Goal: Book appointment/travel/reservation

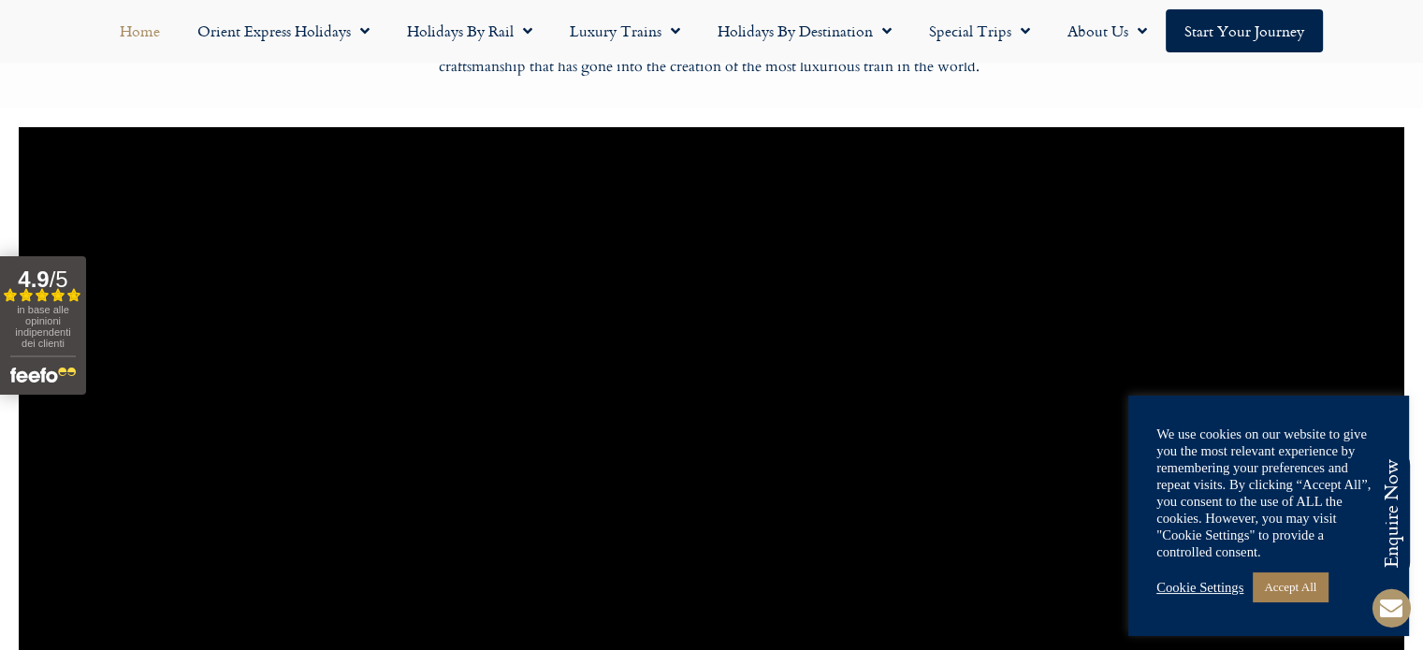
scroll to position [1210, 0]
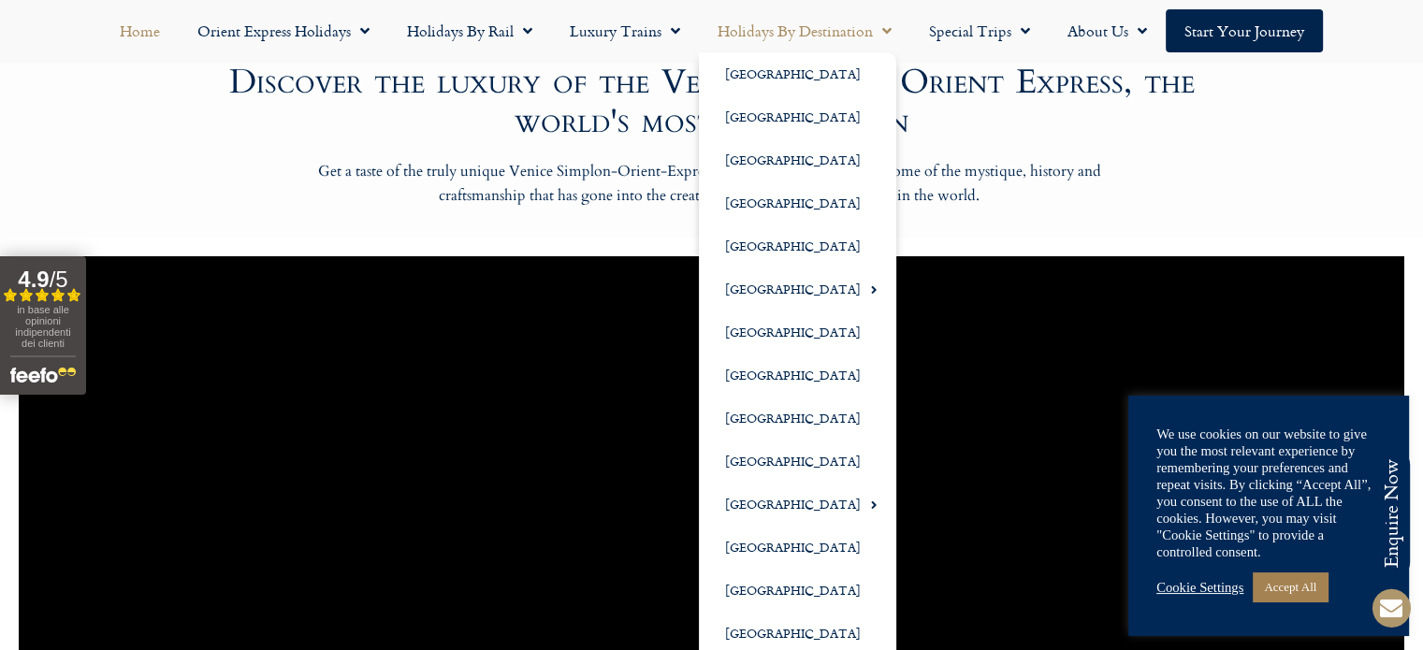
click at [780, 33] on link "Holidays by Destination" at bounding box center [804, 30] width 211 height 43
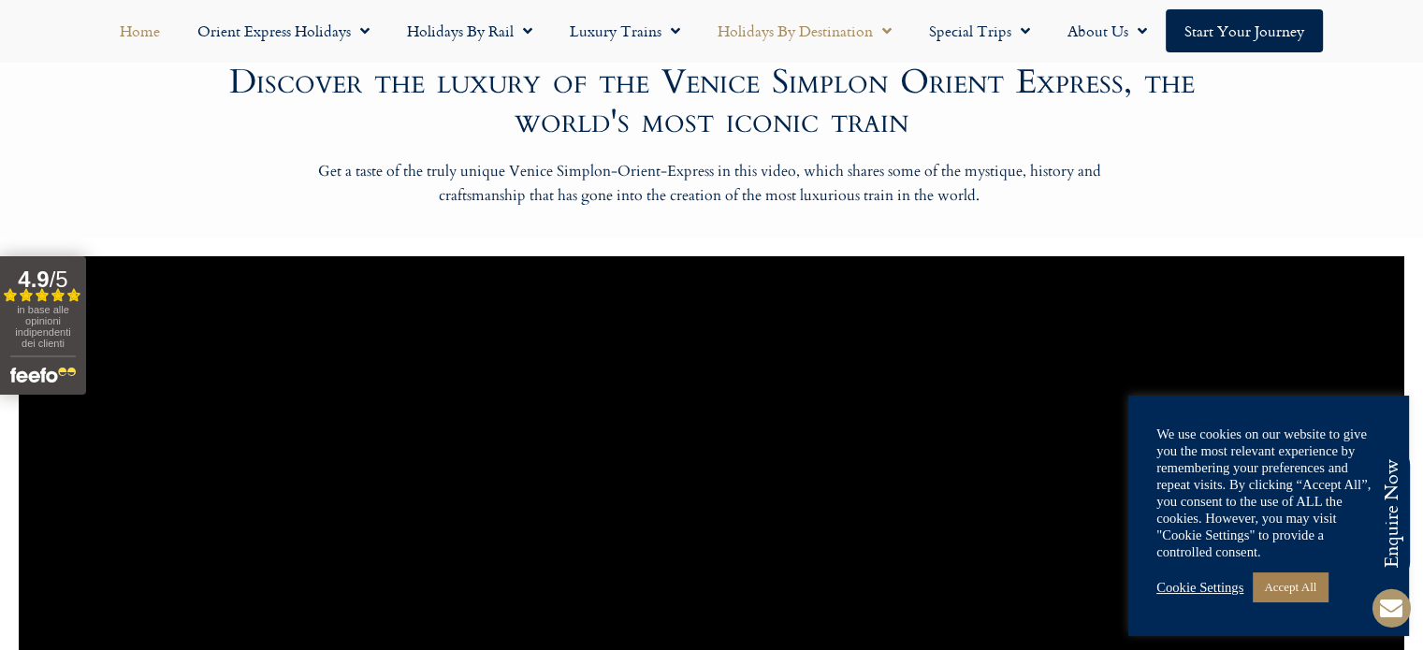
click at [780, 33] on link "Holidays by Destination" at bounding box center [804, 30] width 211 height 43
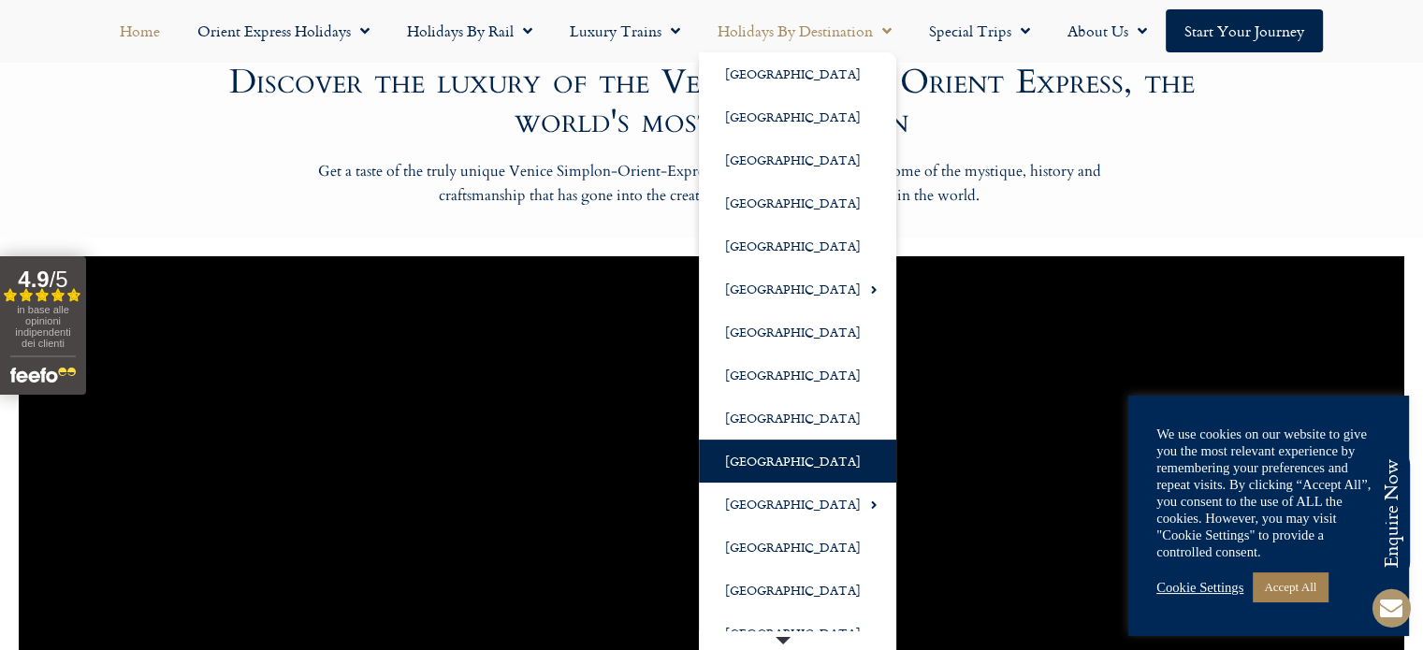
click at [747, 467] on link "[GEOGRAPHIC_DATA]" at bounding box center [797, 461] width 197 height 43
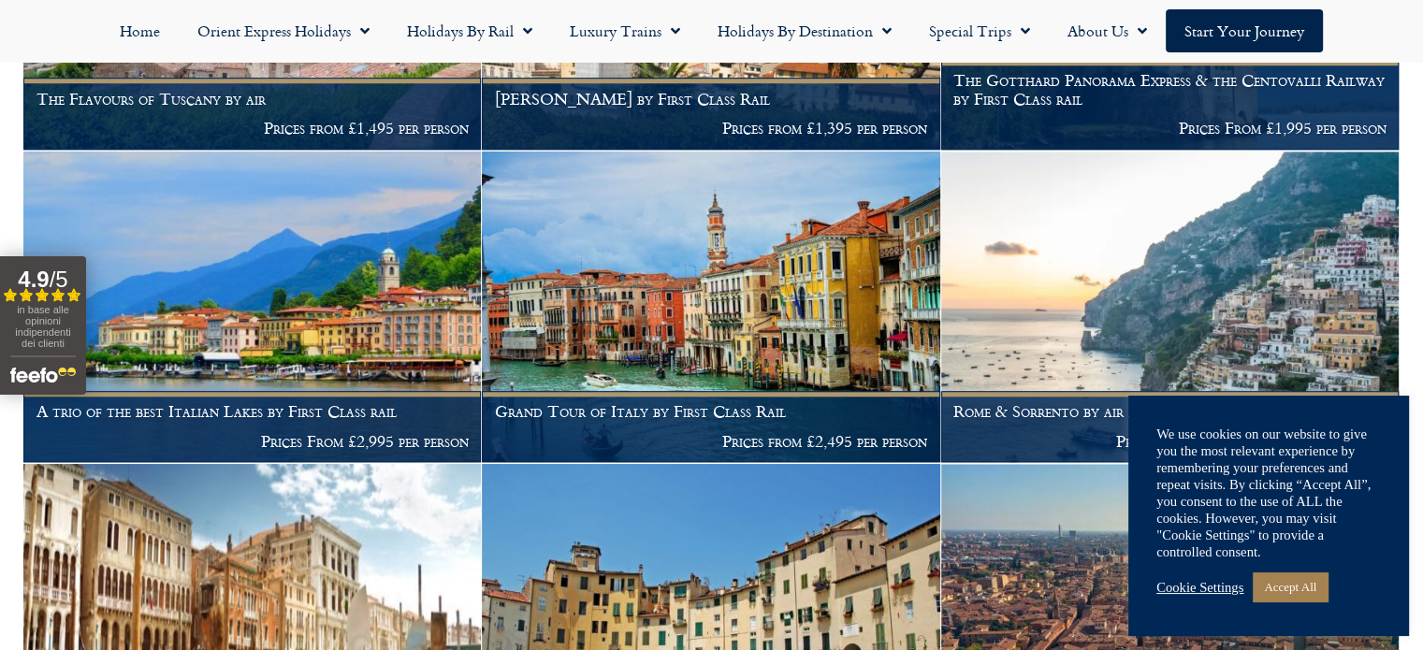
scroll to position [2276, 0]
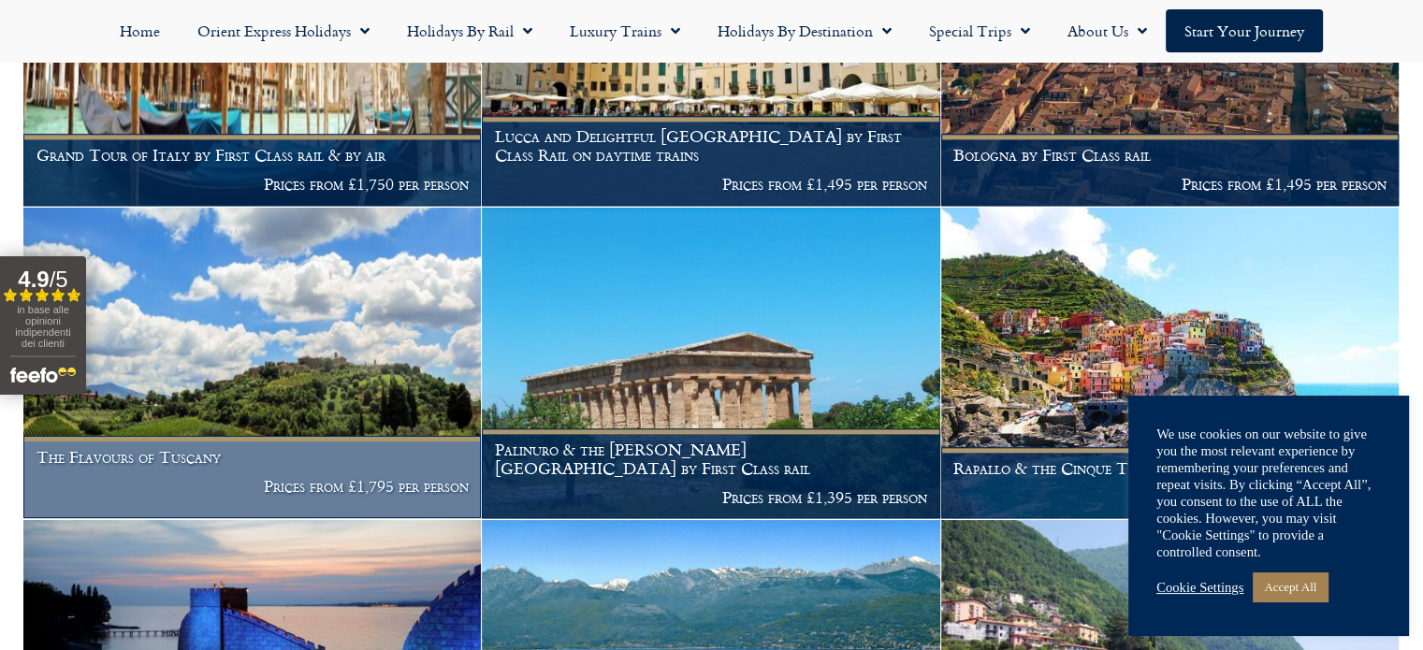
click at [423, 350] on img at bounding box center [251, 364] width 457 height 312
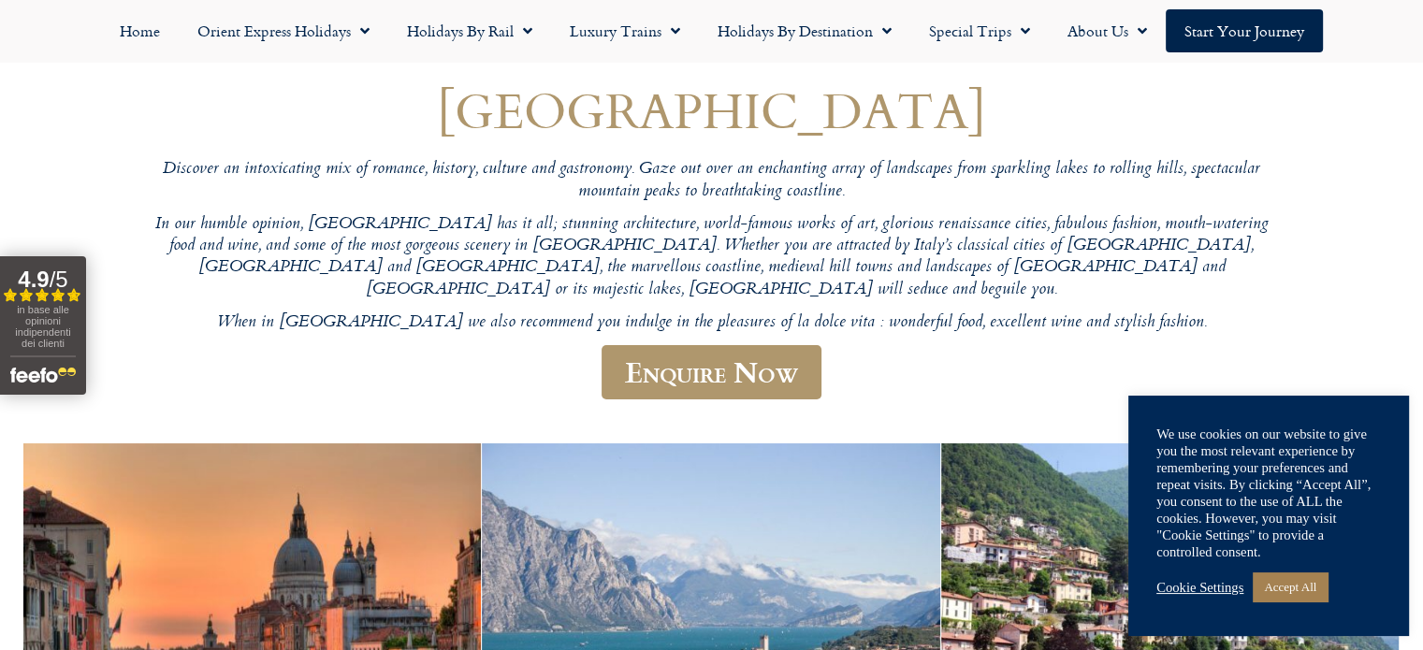
scroll to position [131, 0]
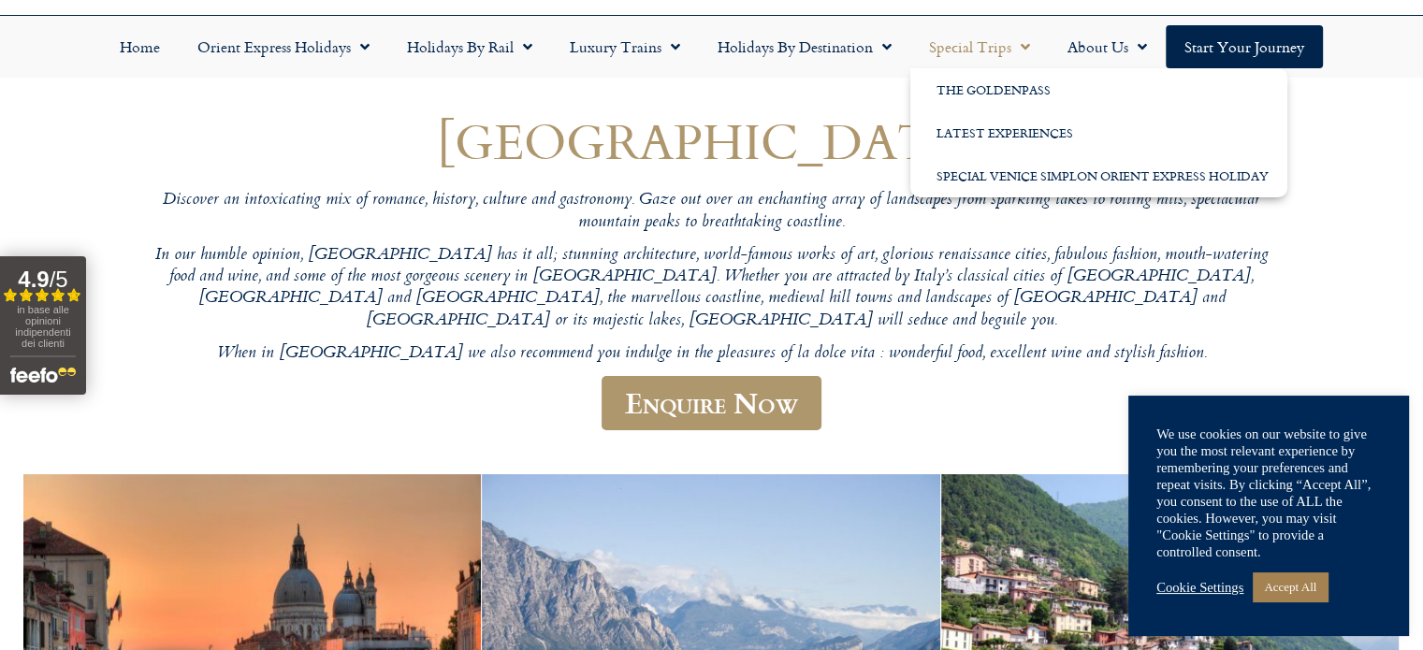
click at [971, 39] on link "Special Trips" at bounding box center [979, 46] width 138 height 43
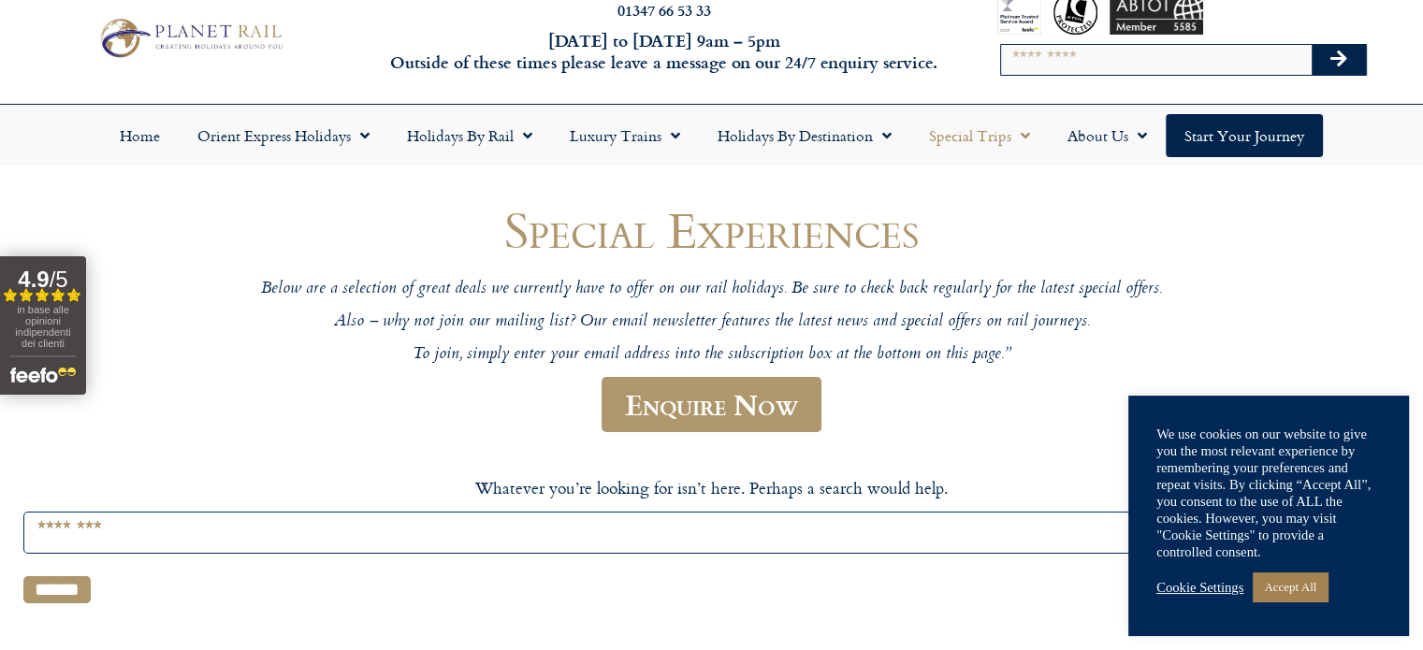
scroll to position [35, 0]
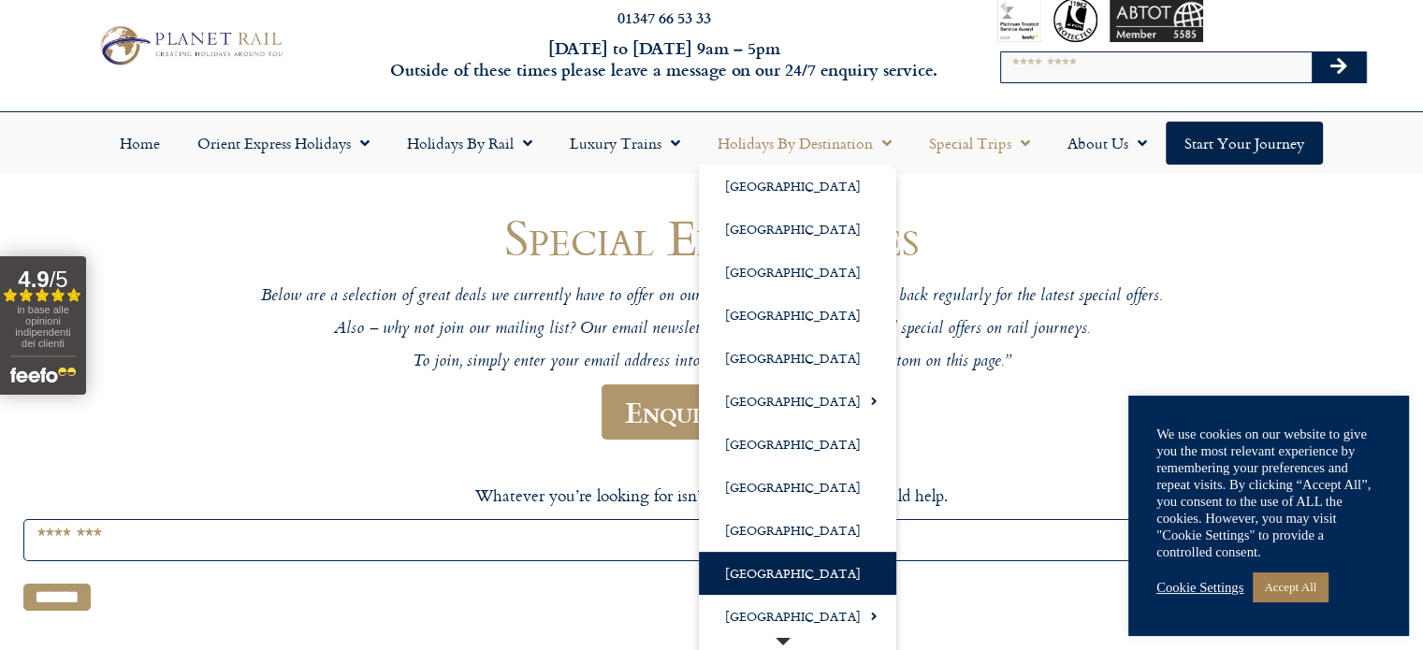
click at [750, 566] on link "[GEOGRAPHIC_DATA]" at bounding box center [797, 573] width 197 height 43
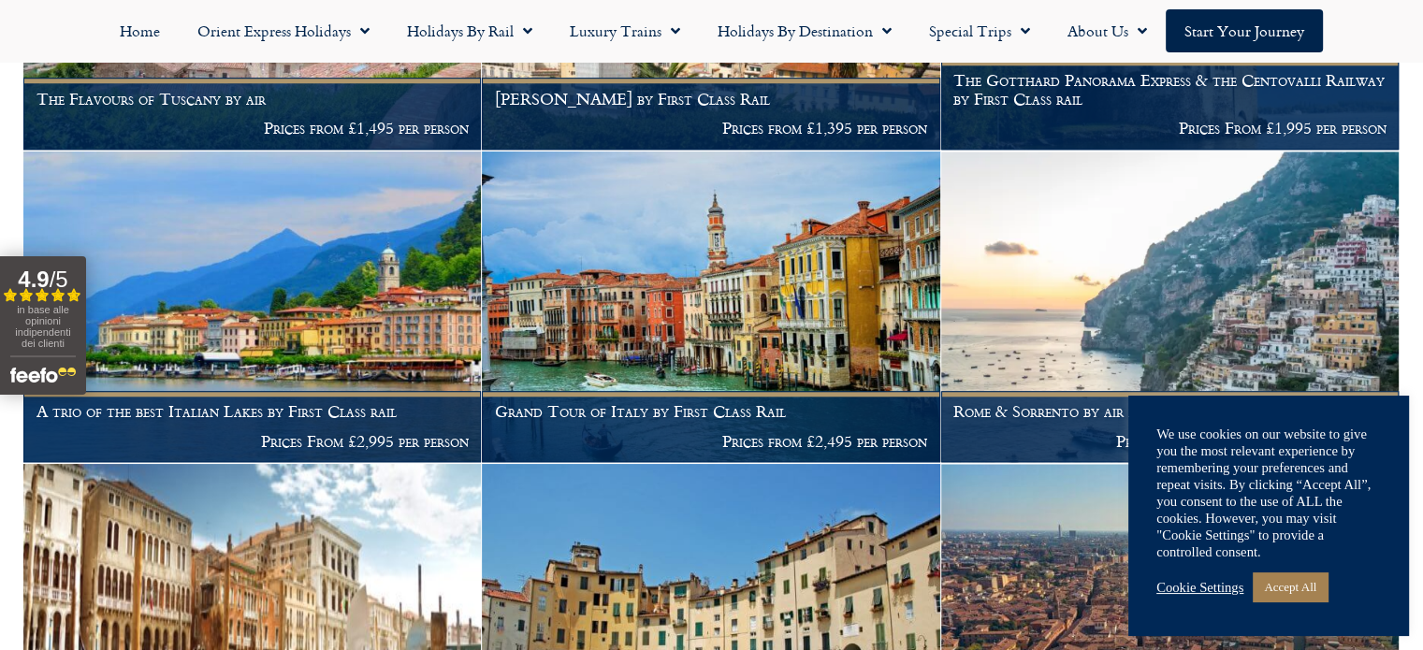
scroll to position [2276, 0]
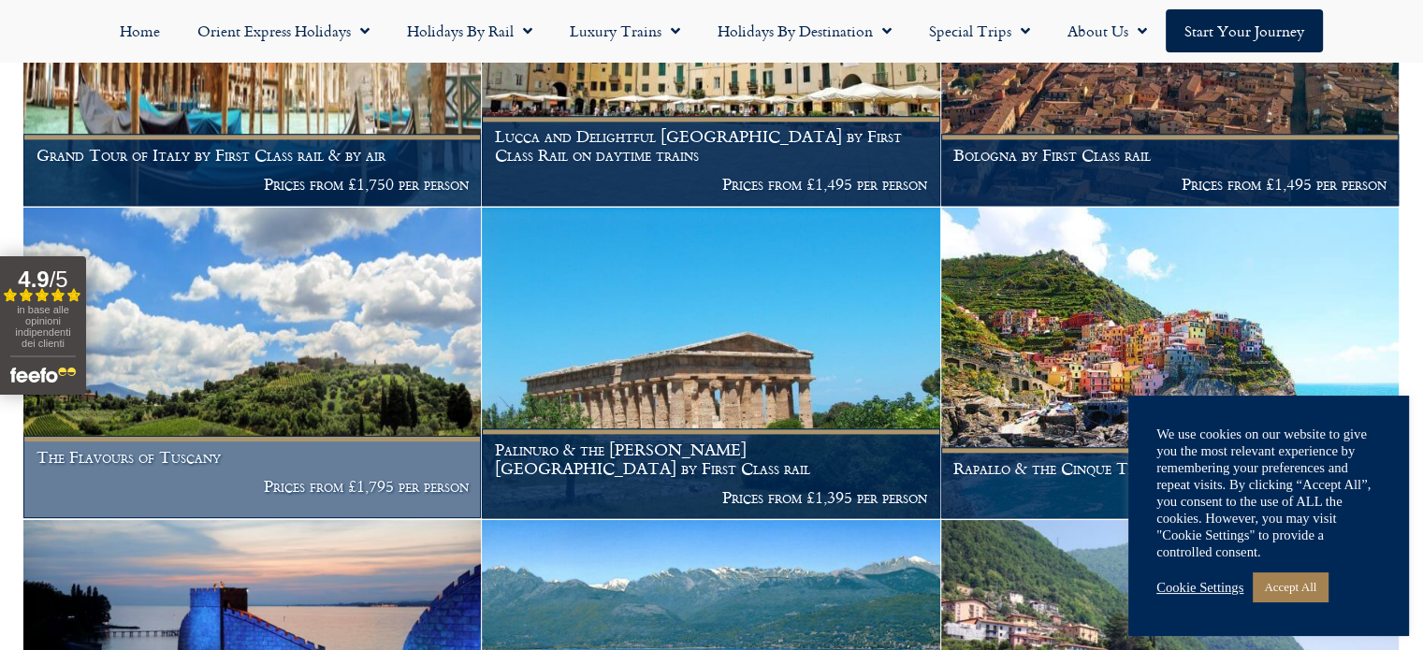
click at [215, 359] on img at bounding box center [251, 364] width 457 height 312
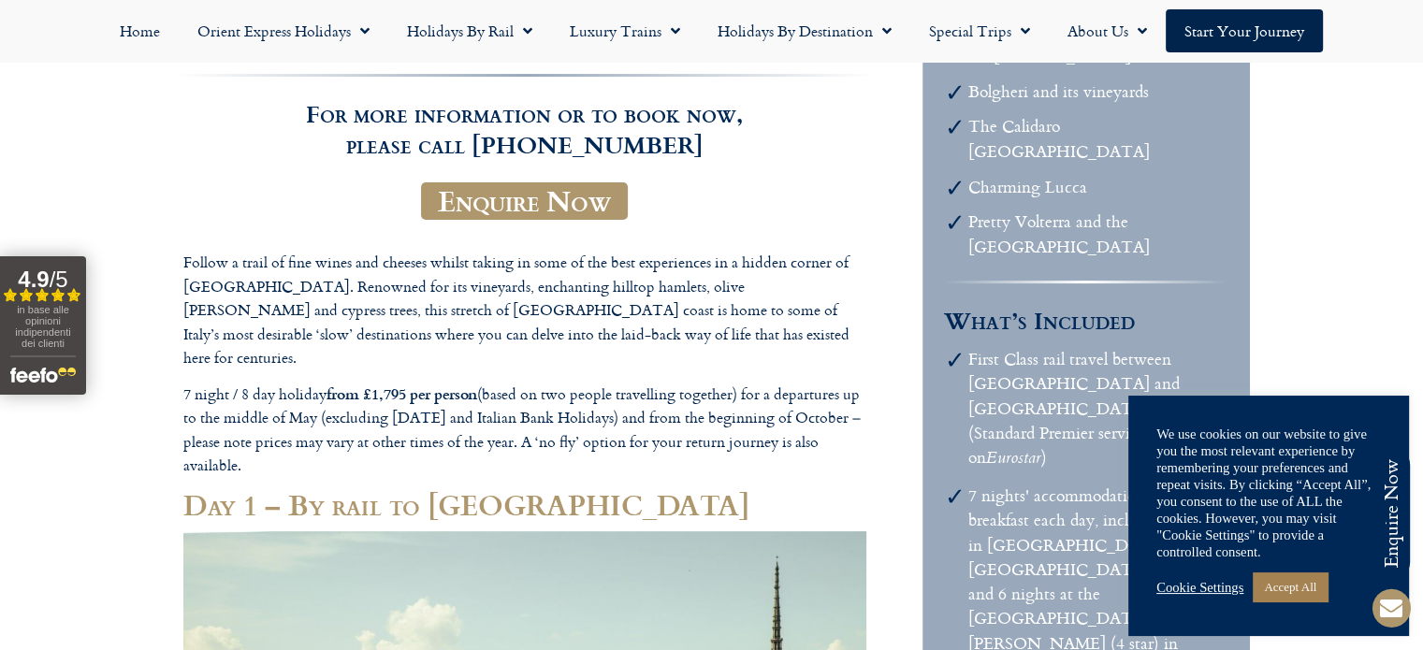
scroll to position [361, 0]
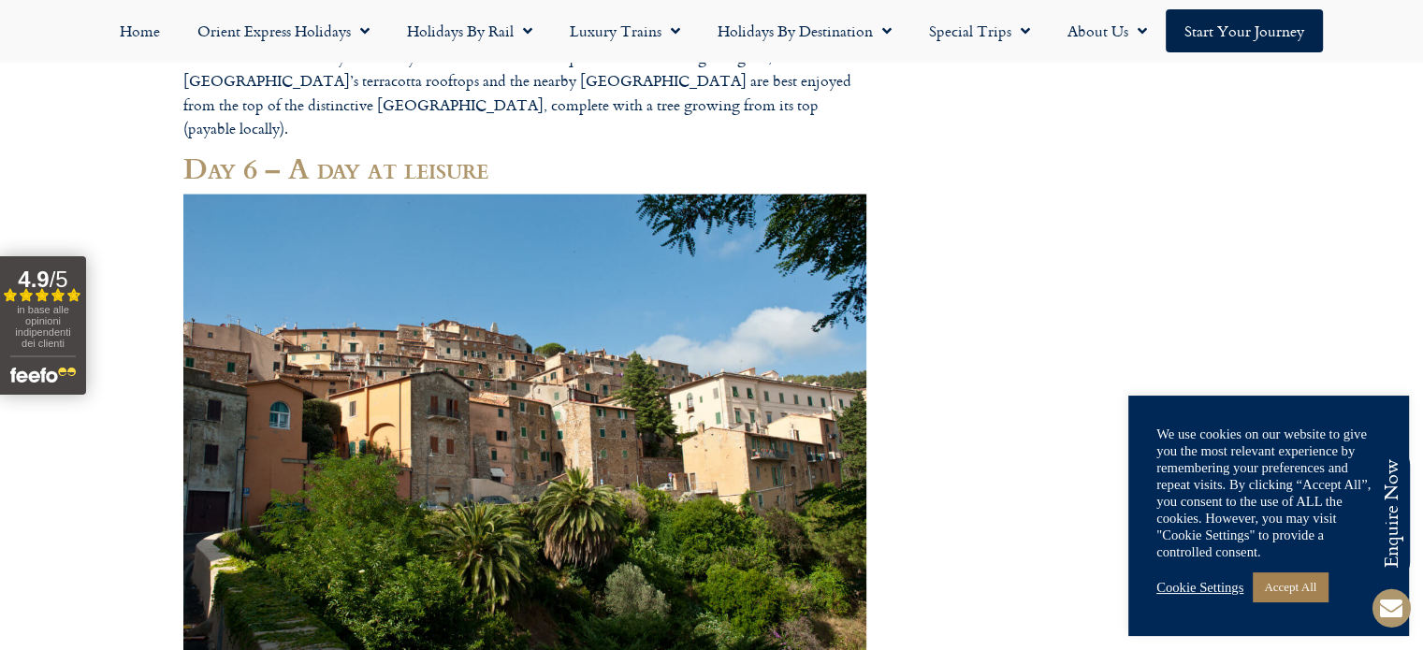
scroll to position [3895, 0]
